Goal: Task Accomplishment & Management: Use online tool/utility

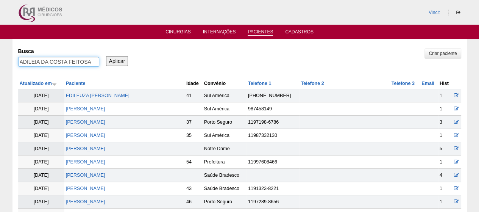
drag, startPoint x: 94, startPoint y: 62, endPoint x: 0, endPoint y: 64, distance: 93.5
paste input "DANIELLA LOPES FERREIRA"
type input "DANIELLA LOPES FERREIRA"
click at [120, 59] on input "Aplicar" at bounding box center [117, 61] width 22 height 10
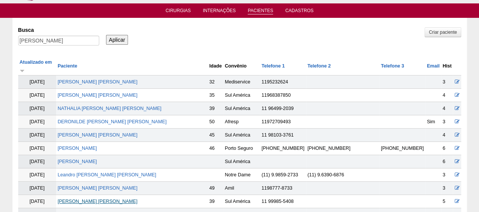
scroll to position [38, 0]
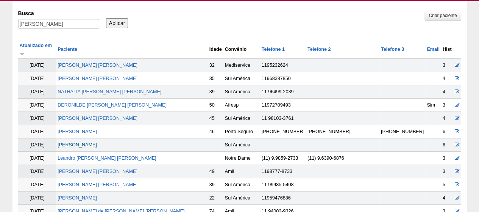
click at [97, 142] on link "Daniella Lopes Ferreira" at bounding box center [77, 144] width 39 height 5
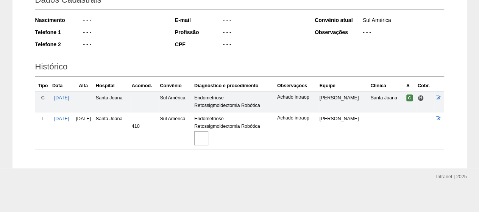
scroll to position [121, 0]
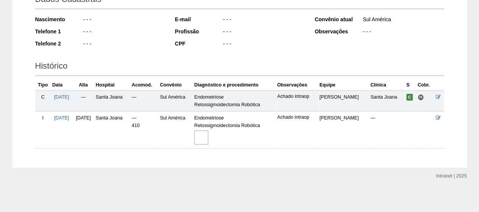
click at [208, 138] on img at bounding box center [201, 137] width 14 height 14
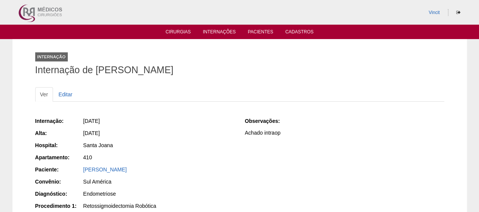
click at [260, 24] on div "Vincit" at bounding box center [239, 12] width 454 height 25
drag, startPoint x: 259, startPoint y: 31, endPoint x: 253, endPoint y: 34, distance: 6.1
click at [259, 31] on link "Pacientes" at bounding box center [260, 32] width 25 height 6
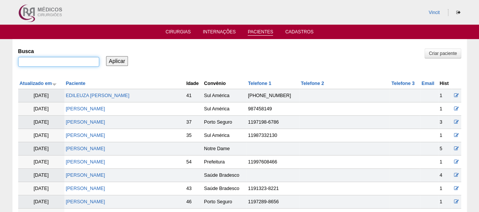
click at [58, 66] on input "Busca" at bounding box center [58, 62] width 81 height 10
type input "circe"
click at [106, 56] on input "Aplicar" at bounding box center [117, 61] width 22 height 10
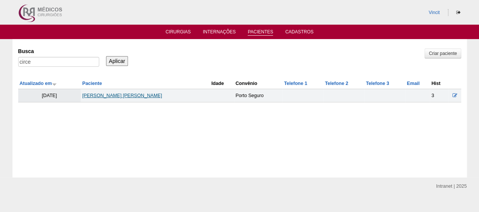
click at [119, 97] on link "[PERSON_NAME] [PERSON_NAME]" at bounding box center [122, 95] width 80 height 5
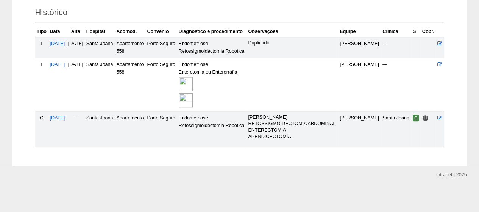
scroll to position [194, 0]
click at [193, 77] on img at bounding box center [186, 84] width 14 height 14
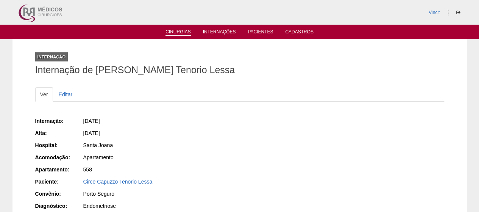
click at [186, 32] on link "Cirurgias" at bounding box center [177, 32] width 25 height 6
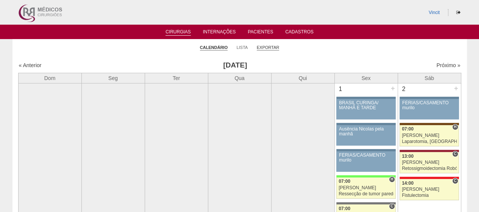
click at [266, 49] on link "Exportar" at bounding box center [268, 48] width 23 height 6
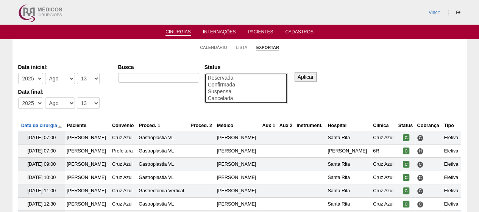
select select "conf"
click at [229, 84] on option "Confirmada" at bounding box center [246, 84] width 78 height 7
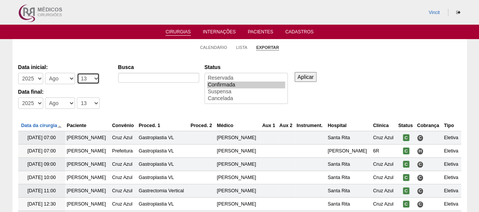
drag, startPoint x: 86, startPoint y: 78, endPoint x: 86, endPoint y: 84, distance: 6.1
click at [86, 78] on select "-Dia 1 2 3 4 5 6 7 8 9 10 11 12 13 14 15 16 17 18 19 20 21 22 23 24 25 26 27 28…" at bounding box center [88, 78] width 23 height 11
select select "1"
click at [77, 73] on select "-Dia 1 2 3 4 5 6 7 8 9 10 11 12 13 14 15 16 17 18 19 20 21 22 23 24 25 26 27 28…" at bounding box center [88, 78] width 23 height 11
click at [59, 82] on select "-Mês Jan Fev Mar Abr Mai Jun Jul Ago Set Out Nov Dez" at bounding box center [60, 78] width 30 height 11
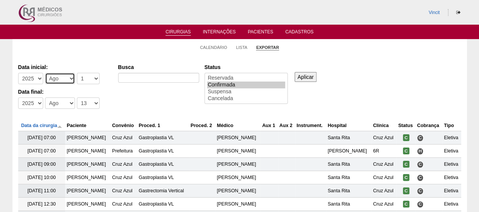
select select "1"
click at [45, 73] on select "-Mês Jan Fev Mar Abr Mai Jun Jul Ago Set Out Nov Dez" at bounding box center [60, 78] width 30 height 11
click at [22, 77] on select "-Ano 2011 2012 2013 2014 2015 2016 2017 2018 2019 2020 2021 2022 2023 2024 2025…" at bounding box center [30, 78] width 25 height 11
select select "2024"
click at [18, 73] on select "-Ano 2011 2012 2013 2014 2015 2016 2017 2018 2019 2020 2021 2022 2023 2024 2025…" at bounding box center [30, 78] width 25 height 11
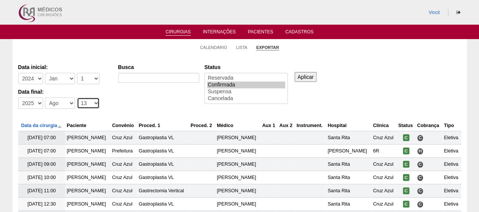
click at [90, 105] on select "-Dia 1 2 3 4 5 6 7 8 9 10 11 12 13 14 15 16 17 18 19 20 21 22 23 24 25 26 27 28…" at bounding box center [88, 102] width 23 height 11
click at [77, 97] on select "-Dia 1 2 3 4 5 6 7 8 9 10 11 12 13 14 15 16 17 18 19 20 21 22 23 24 25 26 27 28…" at bounding box center [88, 102] width 23 height 11
click at [82, 103] on select "-Dia 1 2 3 4 5 6 7 8 9 10 11 12 13 14 15 16 17 18 19 20 21 22 23 24 25 26 27 28…" at bounding box center [88, 102] width 23 height 11
select select "31"
click at [77, 97] on select "-Dia 1 2 3 4 5 6 7 8 9 10 11 12 13 14 15 16 17 18 19 20 21 22 23 24 25 26 27 28…" at bounding box center [88, 102] width 23 height 11
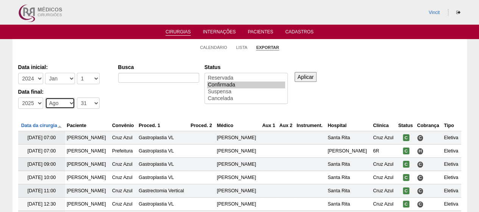
click at [56, 104] on select "-Mês Jan Fev Mar Abr Mai Jun Jul Ago Set Out Nov Dez" at bounding box center [60, 102] width 30 height 11
select select "10"
click at [45, 97] on select "-Mês Jan Fev Mar Abr Mai Jun Jul Ago Set Out Nov Dez" at bounding box center [60, 102] width 30 height 11
click at [34, 102] on select "-Ano 2011 2012 2013 2014 2015 2016 2017 2018 2019 2020 2021 2022 2023 2024 2025…" at bounding box center [30, 102] width 25 height 11
select select "2024"
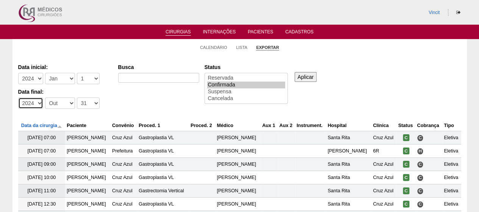
click at [18, 97] on select "-Ano 2011 2012 2013 2014 2015 2016 2017 2018 2019 2020 2021 2022 2023 2024 2025…" at bounding box center [30, 102] width 25 height 11
click at [305, 78] on input "Aplicar" at bounding box center [306, 77] width 22 height 10
